Goal: Navigation & Orientation: Find specific page/section

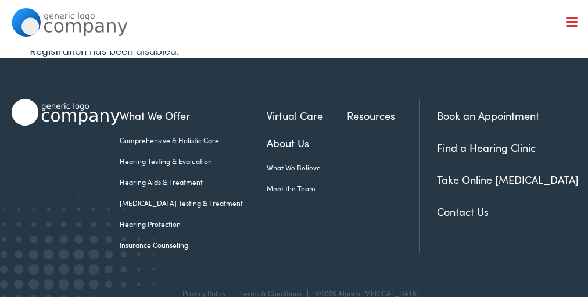
click at [294, 177] on ul "What We Offer Comprehensive & Holistic Care Hearing Testing & Evaluation Hearin…" at bounding box center [269, 165] width 299 height 119
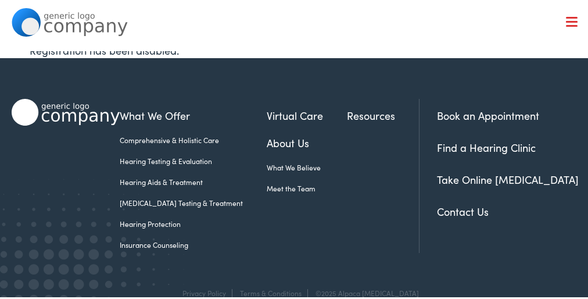
click at [294, 177] on ul "What We Offer Comprehensive & Holistic Care Hearing Testing & Evaluation Hearin…" at bounding box center [269, 165] width 299 height 119
